Goal: Check status: Check status

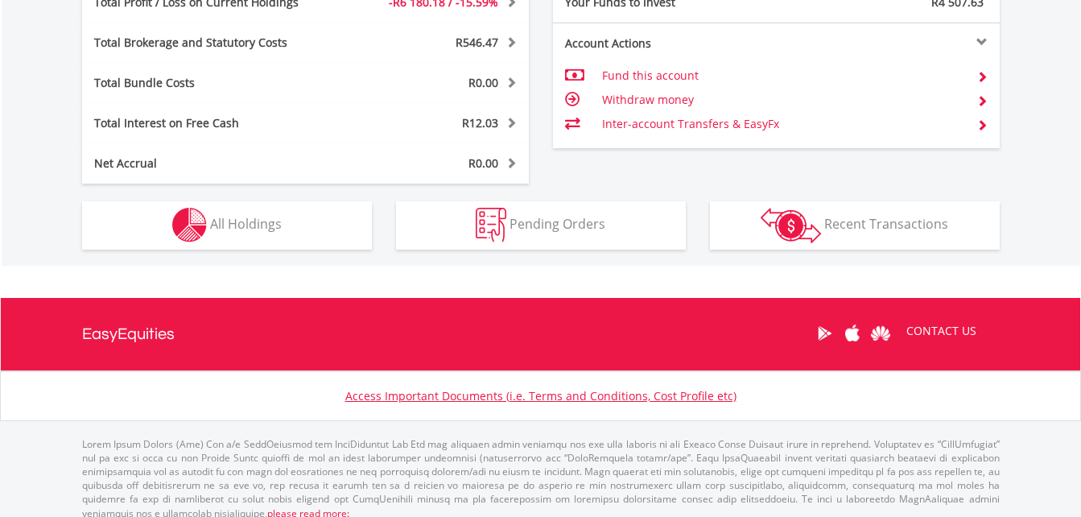
scroll to position [845, 0]
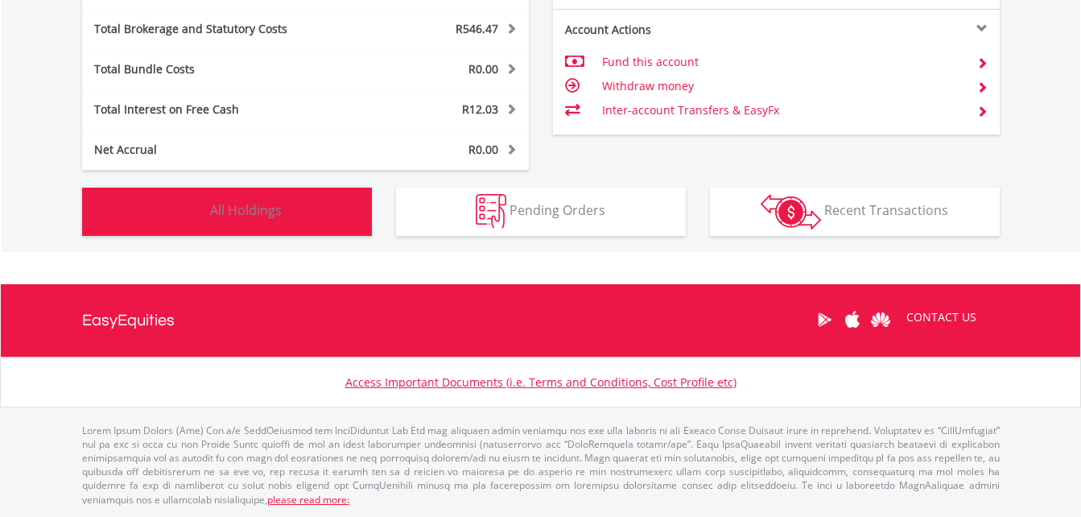
click at [259, 217] on span "All Holdings" at bounding box center [246, 210] width 72 height 18
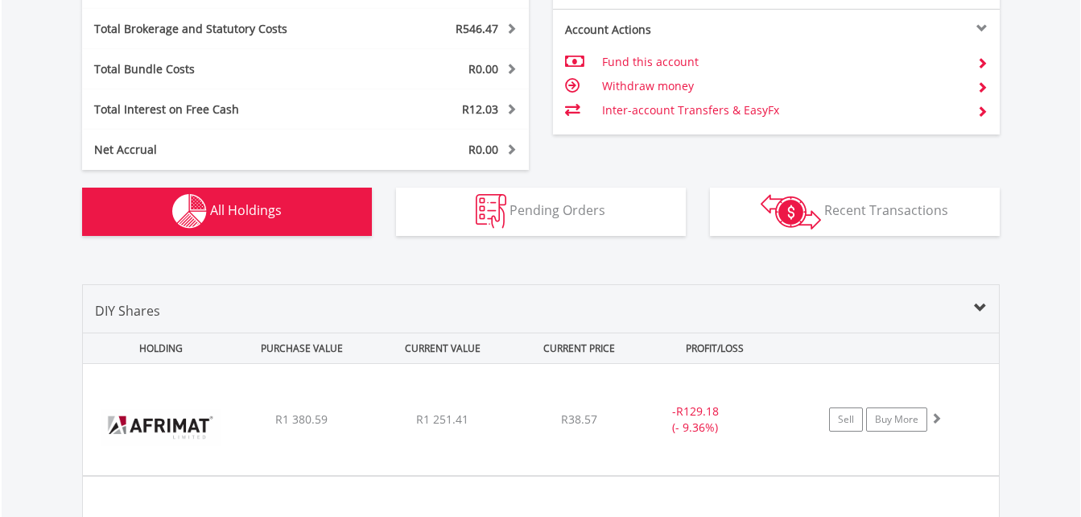
scroll to position [1129, 0]
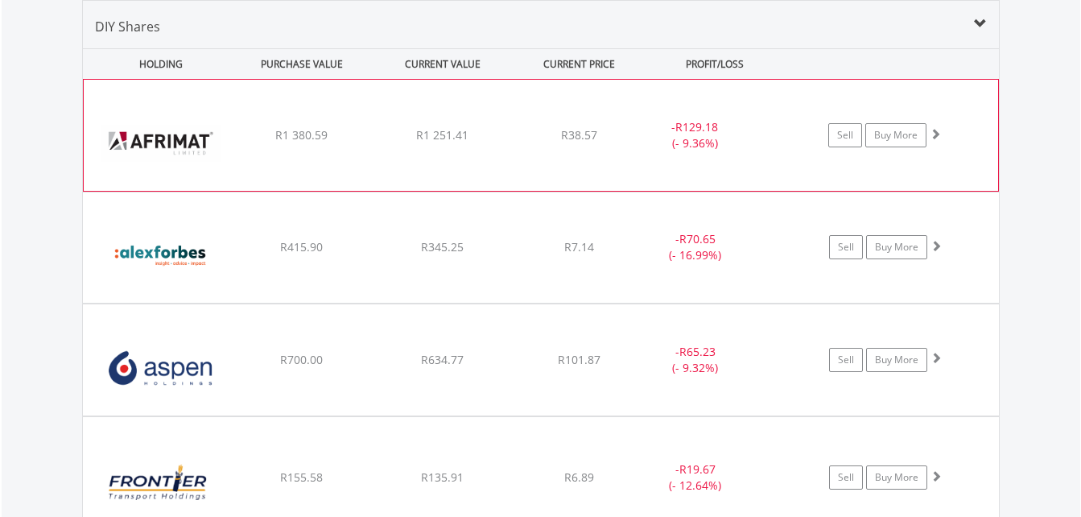
click at [493, 172] on div "﻿ Afrimat Limited R1 380.59 R1 251.41 R38.57 - R129.18 (- 9.36%) Sell Buy More" at bounding box center [541, 135] width 914 height 111
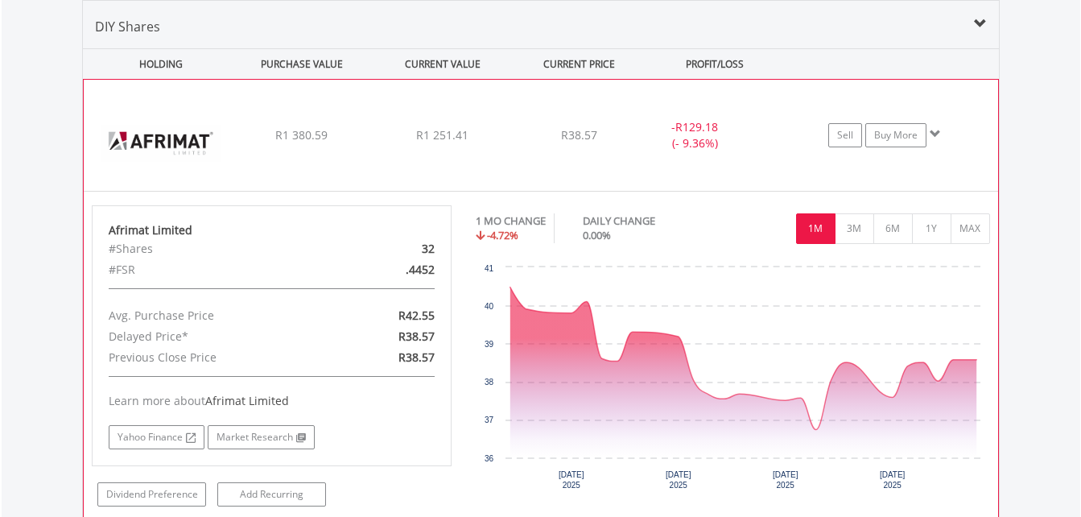
click at [518, 156] on div "﻿ Afrimat Limited R1 380.59 R1 251.41 R38.57 - R129.18 (- 9.36%) Sell Buy More" at bounding box center [541, 135] width 914 height 111
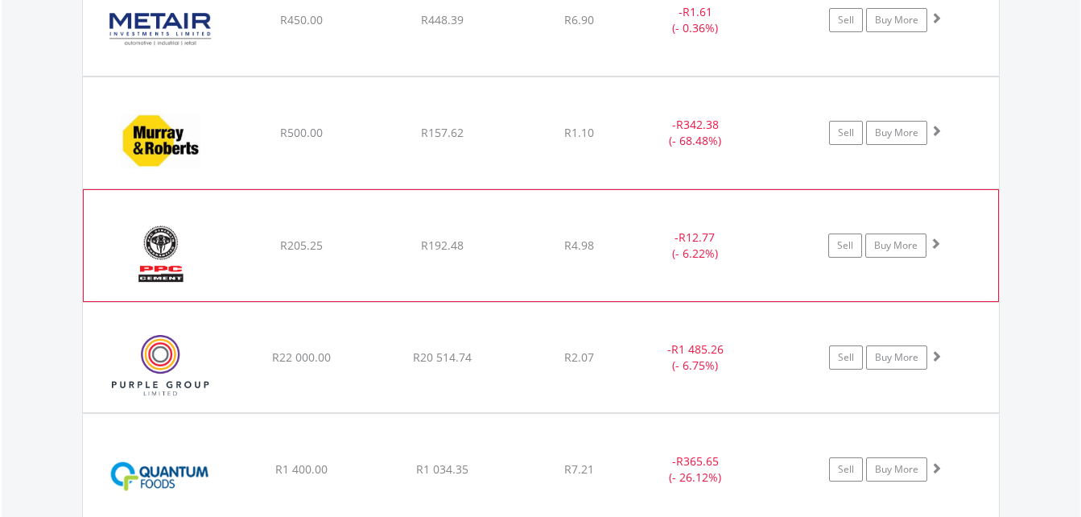
scroll to position [2337, 0]
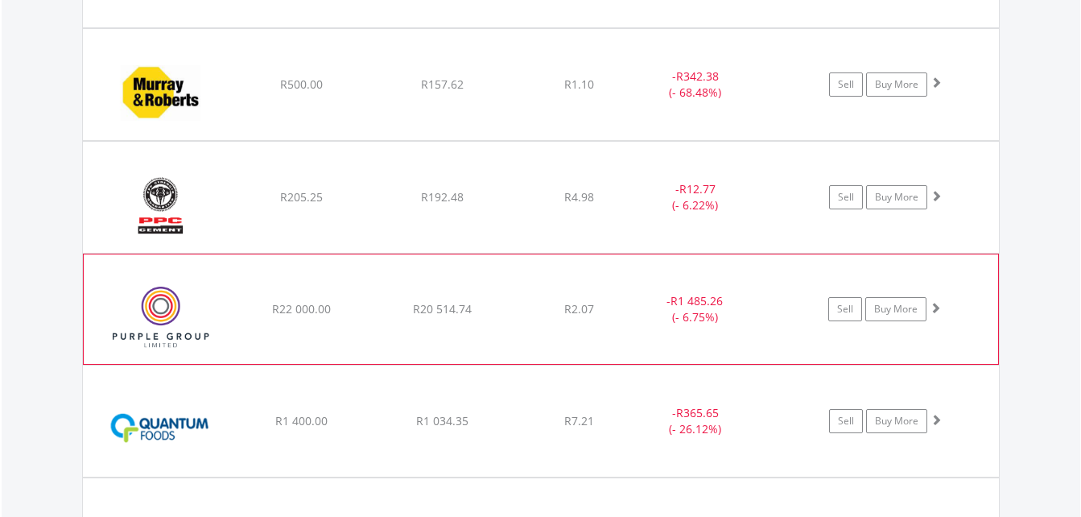
click at [471, 306] on span "R20 514.74" at bounding box center [442, 308] width 59 height 15
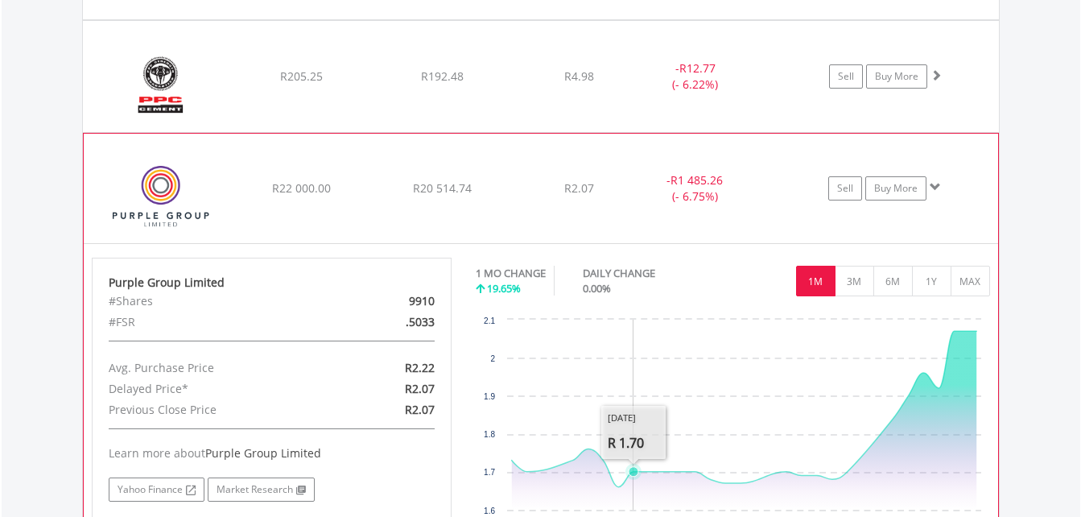
scroll to position [2498, 0]
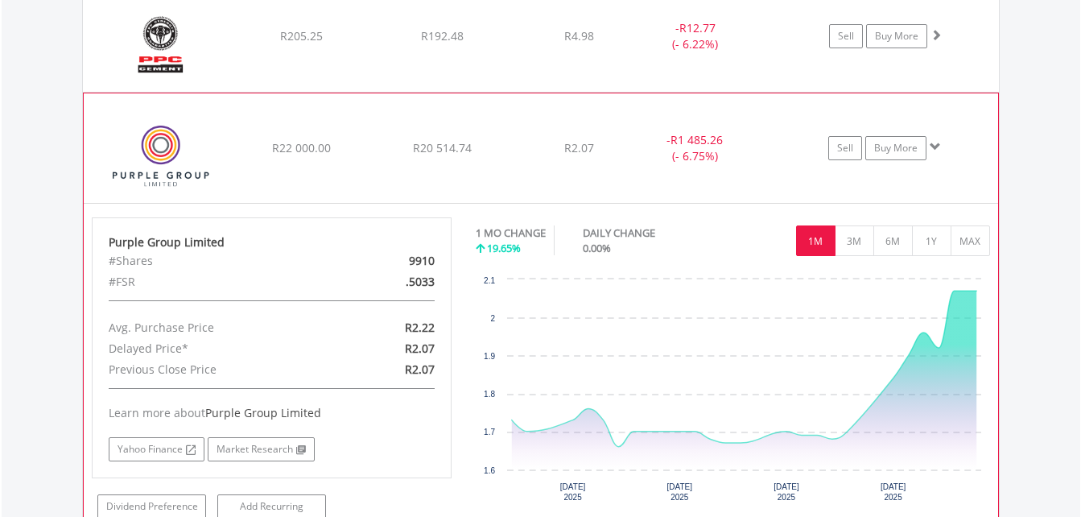
click at [502, 184] on div "﻿ Purple Group Limited R22 000.00 R20 514.74 R2.07 - R1 485.26 (- 6.75%) Sell B…" at bounding box center [541, 147] width 914 height 109
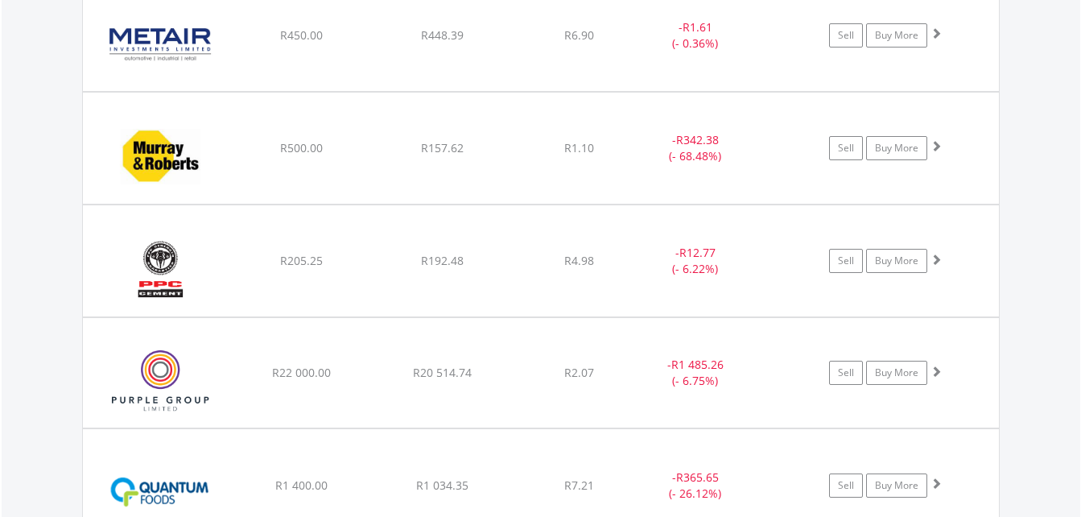
scroll to position [2244, 0]
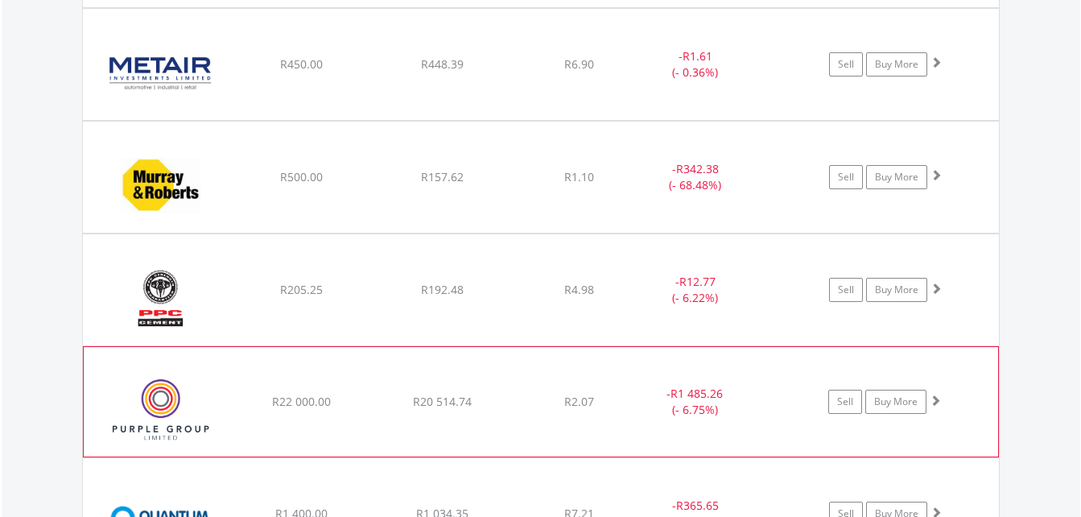
click at [509, 387] on div "﻿ Purple Group Limited R22 000.00 R20 514.74 R2.07 - R1 485.26 (- 6.75%) Sell B…" at bounding box center [541, 401] width 914 height 109
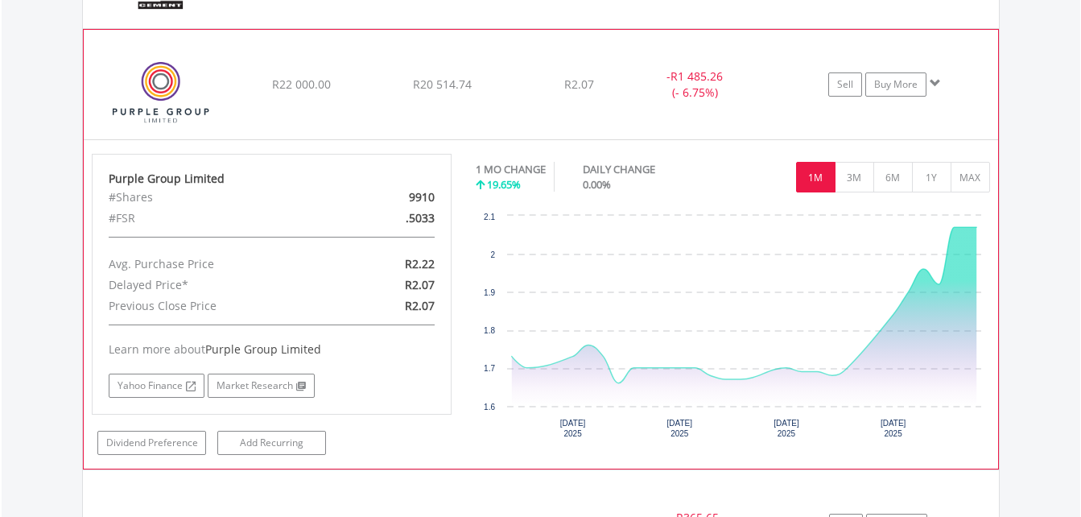
scroll to position [2566, 0]
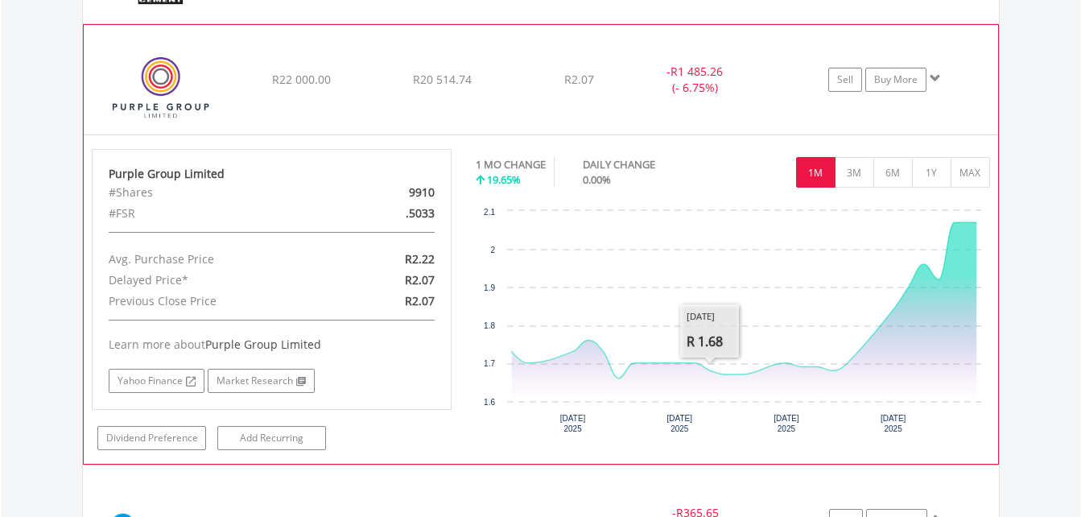
click at [503, 103] on div "﻿ Purple Group Limited R22 000.00 R20 514.74 R2.07 - R1 485.26 (- 6.75%) Sell B…" at bounding box center [541, 79] width 914 height 109
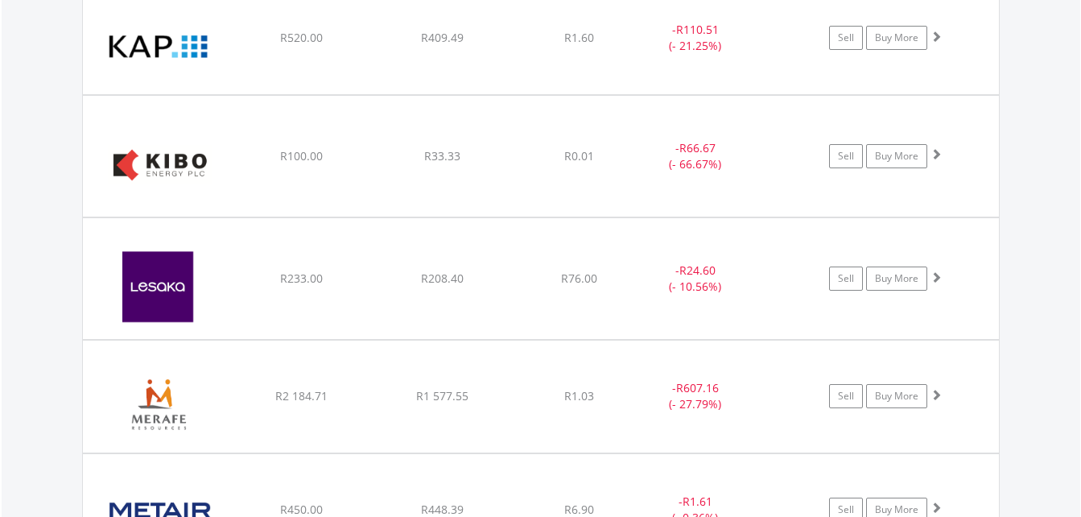
scroll to position [1761, 0]
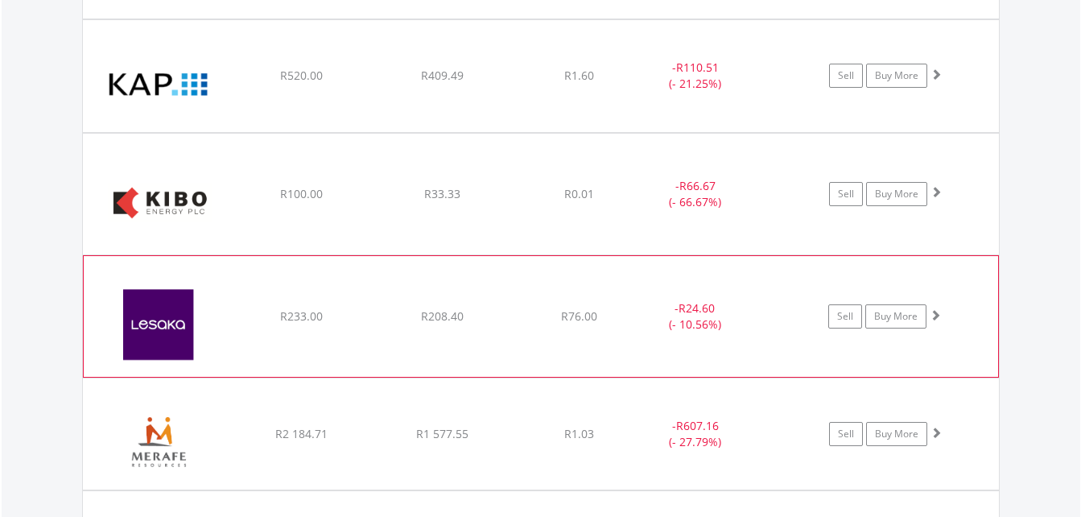
click at [558, 359] on div "﻿ Lesaka Technologies Inc R233.00 R208.40 R76.00 - R24.60 (- 10.56%) Sell Buy M…" at bounding box center [541, 316] width 914 height 121
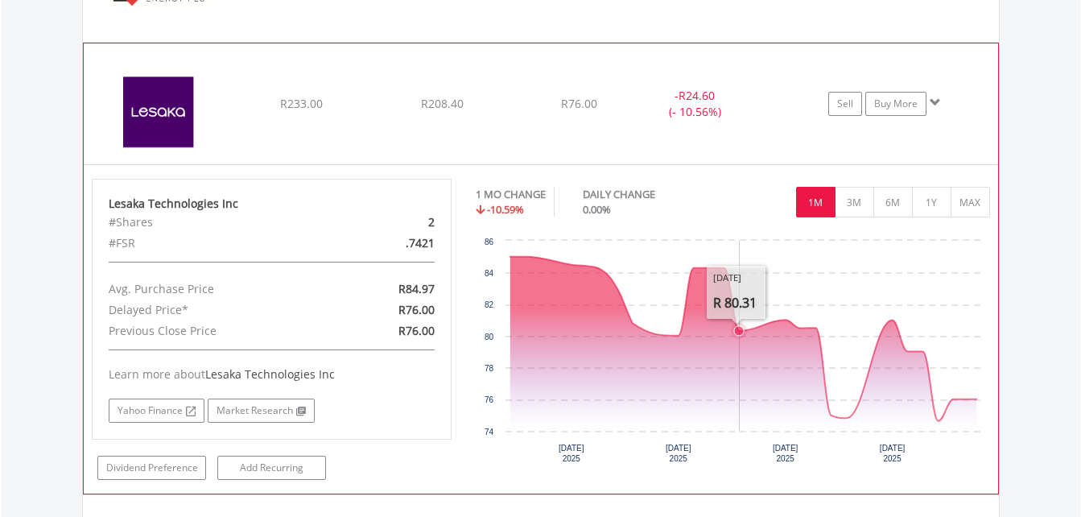
scroll to position [2003, 0]
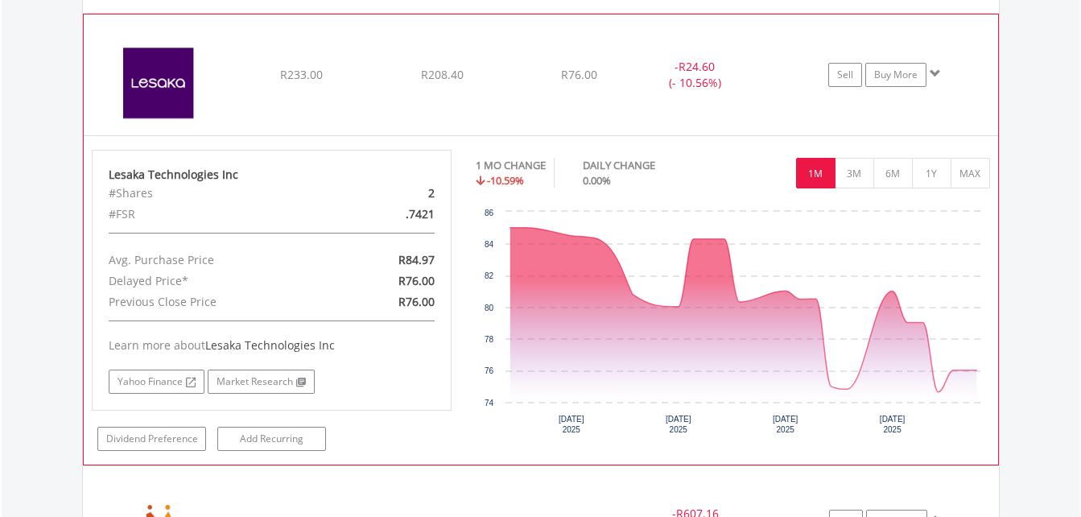
click at [421, 90] on div "﻿ Lesaka Technologies Inc R233.00 R208.40 R76.00 - R24.60 (- 10.56%) Sell Buy M…" at bounding box center [541, 74] width 914 height 121
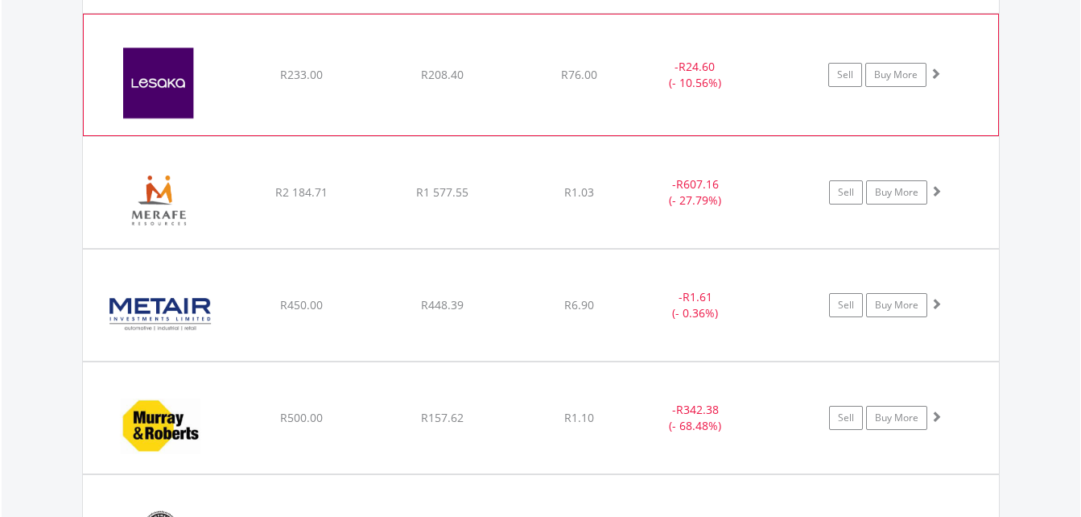
click at [421, 90] on div "﻿ Lesaka Technologies Inc R233.00 R208.40 R76.00 - R24.60 (- 10.56%) Sell Buy M…" at bounding box center [541, 74] width 914 height 121
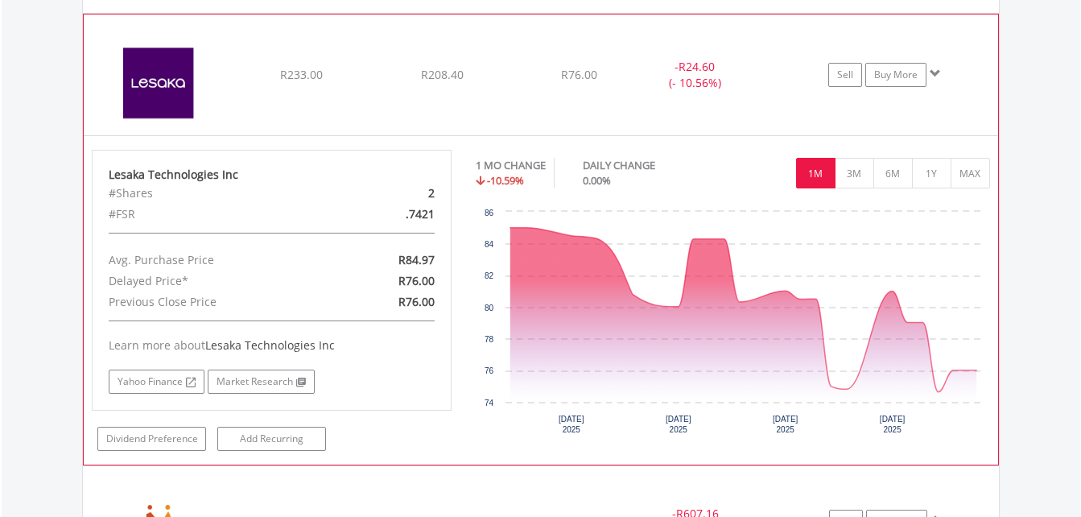
click at [421, 90] on div "﻿ Lesaka Technologies Inc R233.00 R208.40 R76.00 - R24.60 (- 10.56%) Sell Buy M…" at bounding box center [541, 74] width 914 height 121
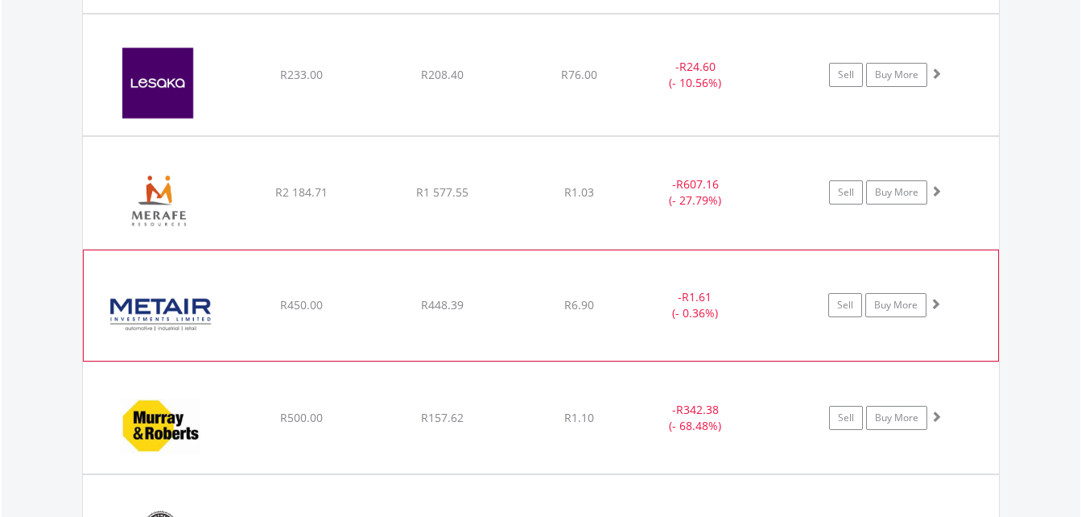
click at [473, 313] on div "R448.39" at bounding box center [442, 305] width 137 height 16
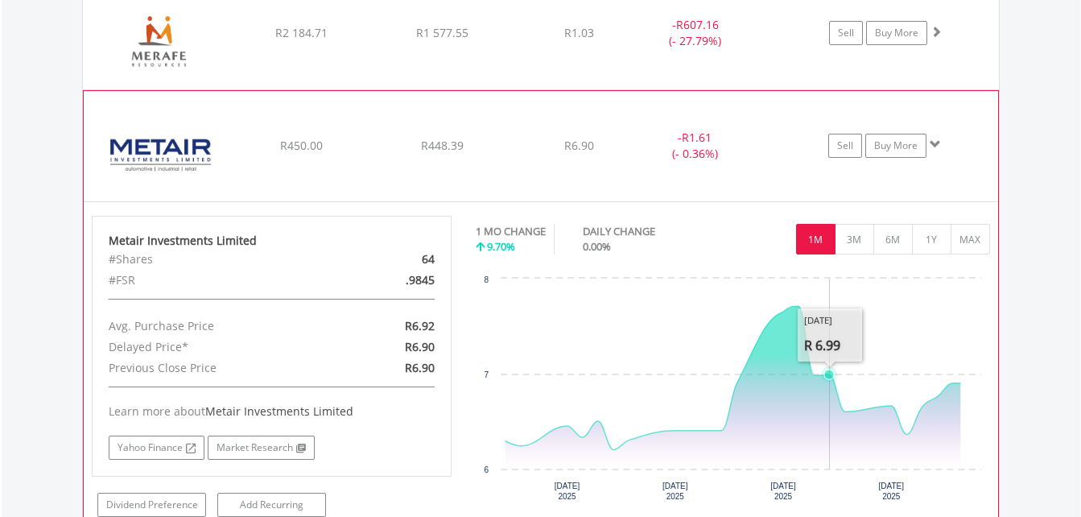
scroll to position [2164, 0]
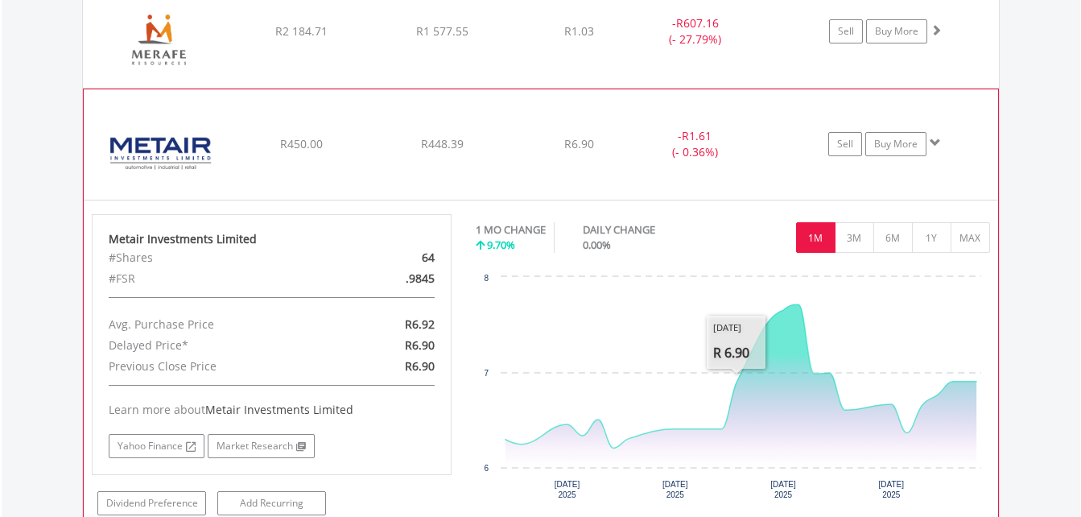
click at [460, 163] on div "﻿ Metair Investments Limited R450.00 R448.39 R6.90 - R1.61 (- 0.36%) Sell Buy M…" at bounding box center [541, 144] width 914 height 111
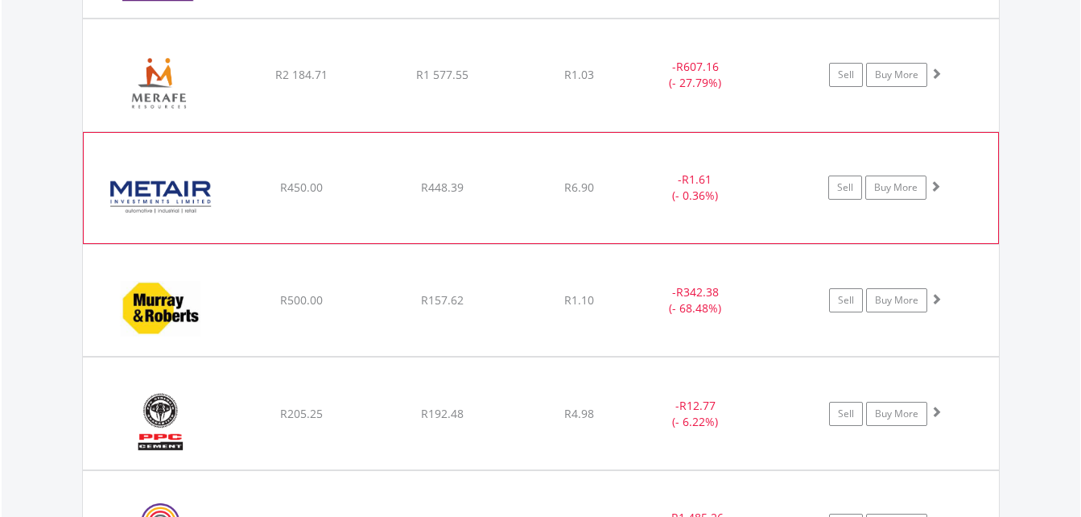
scroll to position [2083, 0]
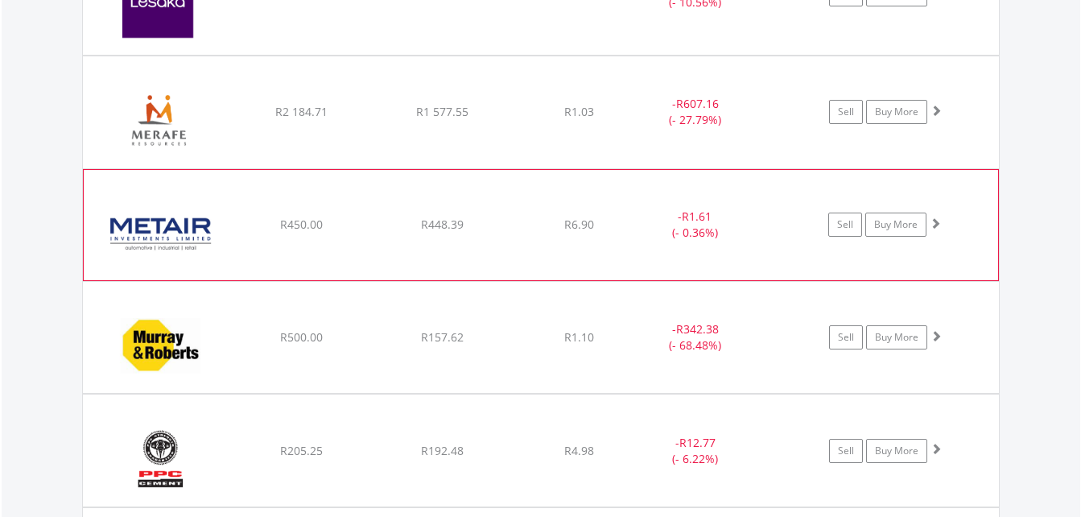
click at [510, 147] on div "﻿ Merafe Resources Limited R2 184.71 R1 577.55 R1.03 - R607.16 (- 27.79%) Sell …" at bounding box center [541, 111] width 916 height 111
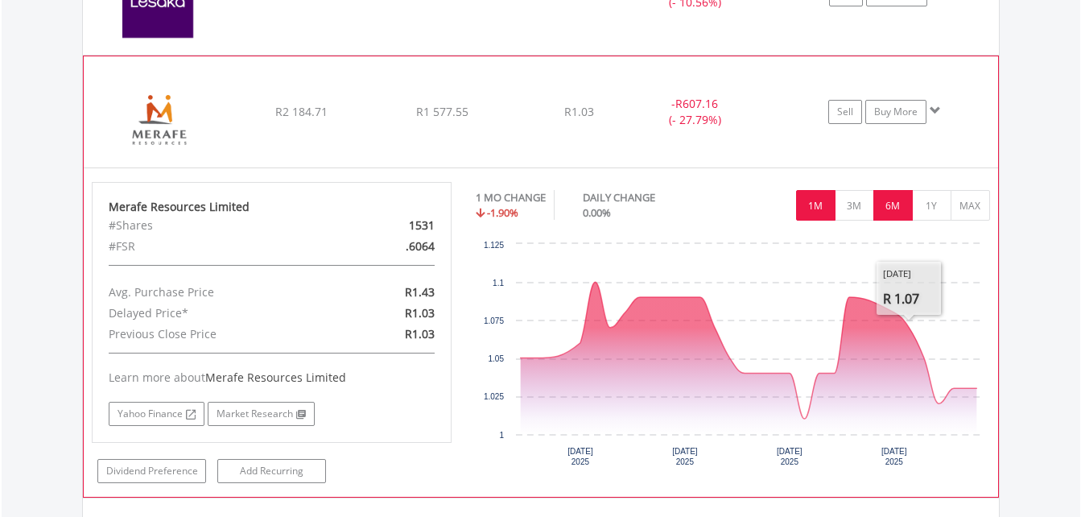
click at [888, 214] on button "6M" at bounding box center [892, 205] width 39 height 31
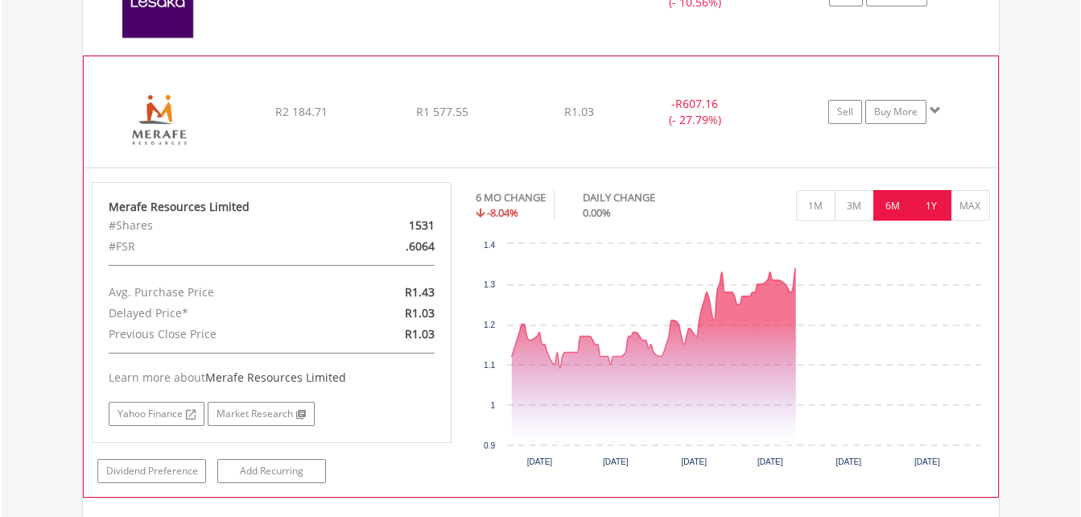
click at [931, 212] on button "1Y" at bounding box center [931, 205] width 39 height 31
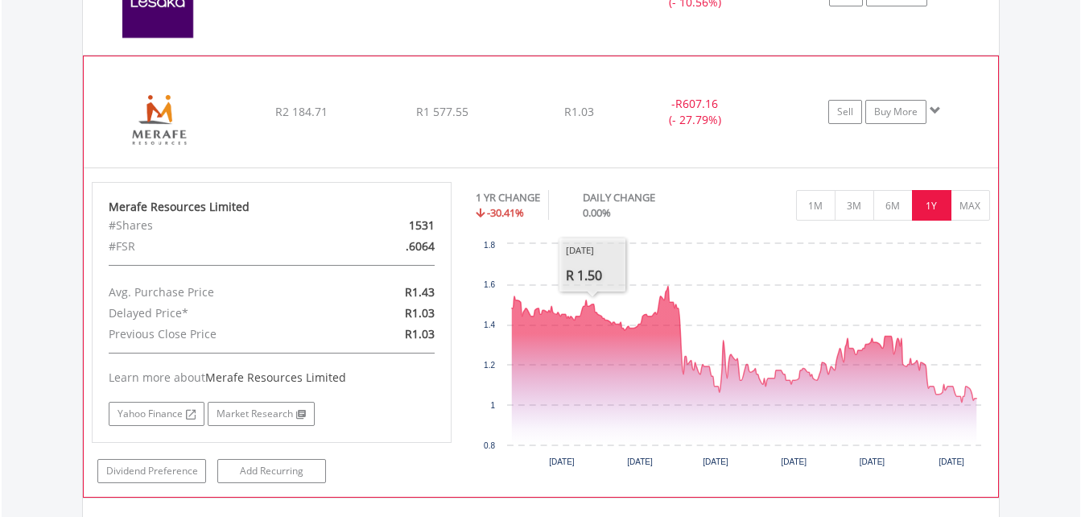
click at [271, 111] on div "R2 184.71" at bounding box center [301, 112] width 137 height 16
